Goal: Navigation & Orientation: Find specific page/section

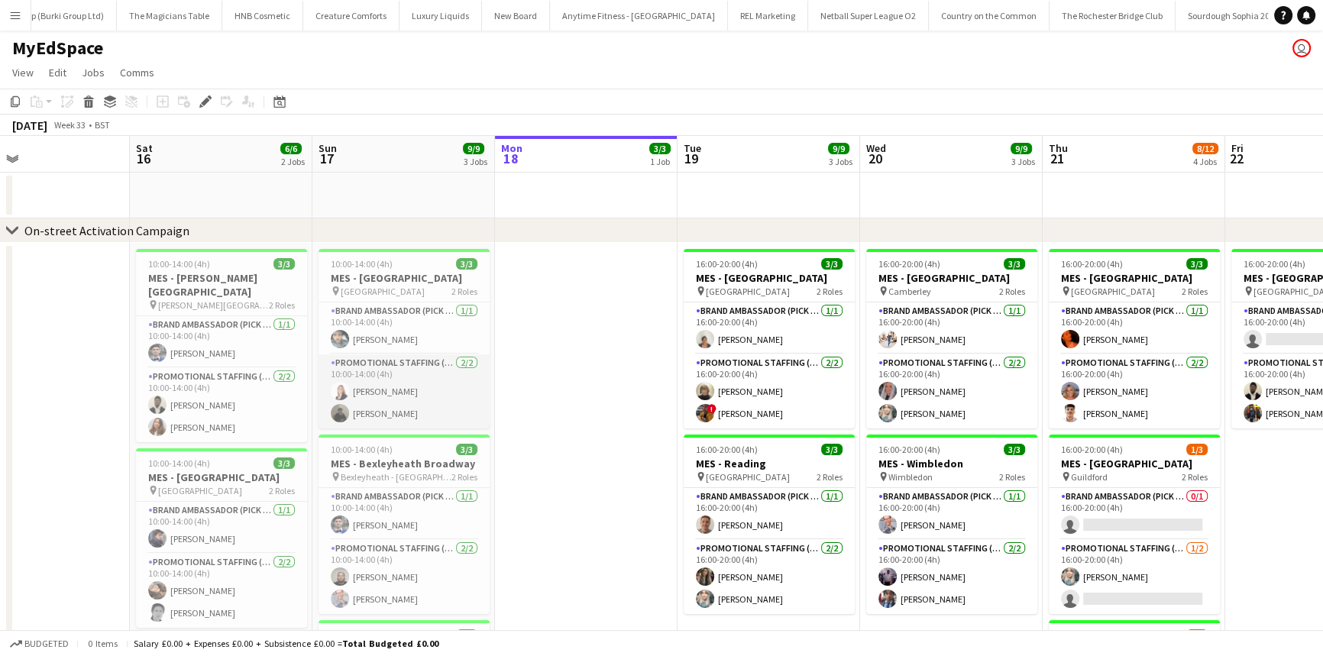
scroll to position [0, 417]
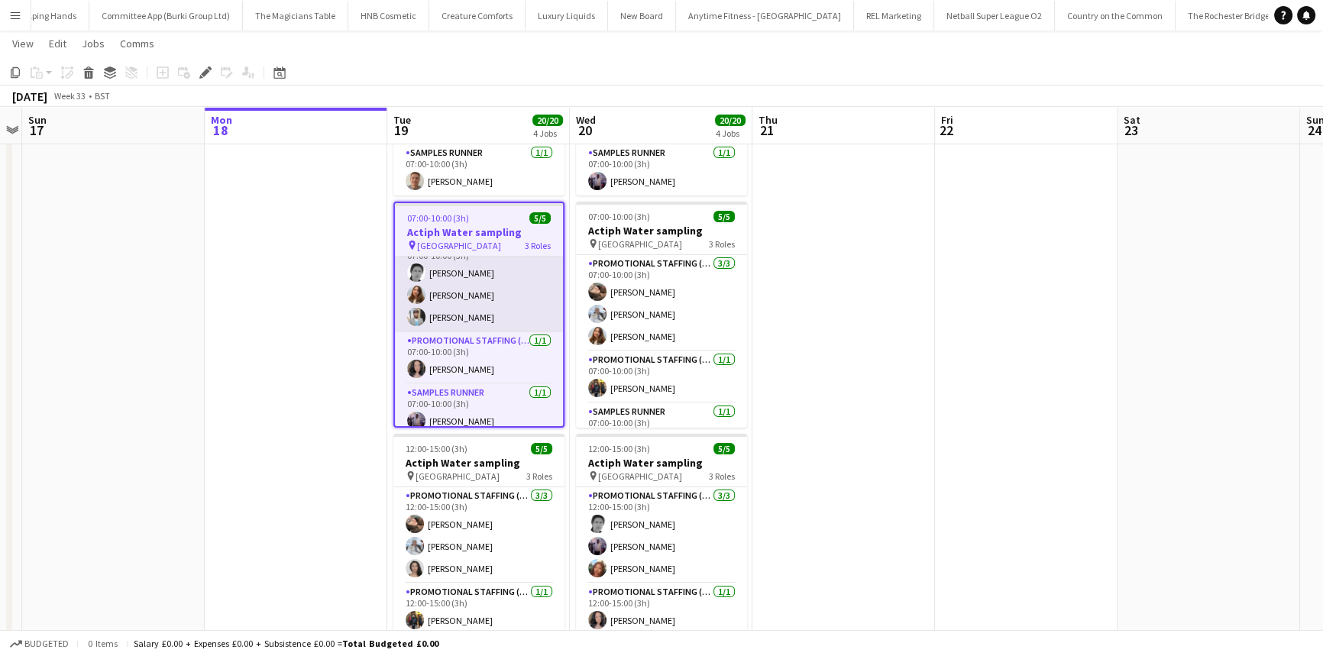
scroll to position [30, 0]
